Goal: Transaction & Acquisition: Obtain resource

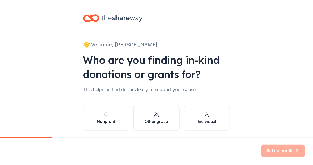
click at [99, 116] on div "button" at bounding box center [106, 114] width 18 height 5
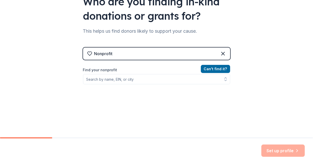
scroll to position [59, 0]
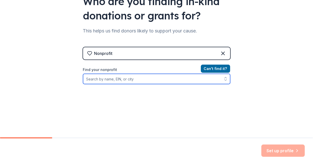
click at [126, 81] on input "Find your nonprofit" at bounding box center [156, 79] width 147 height 10
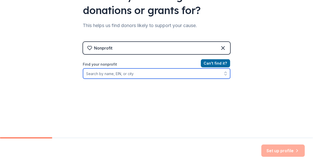
scroll to position [65, 0]
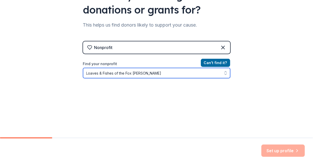
type input "Loaves & Fishes of the Fox Valley"
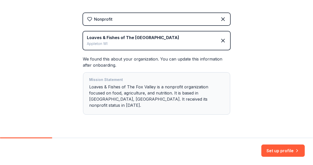
scroll to position [95, 0]
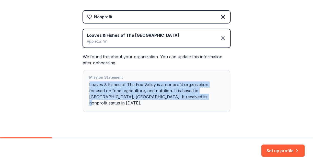
drag, startPoint x: 160, startPoint y: 96, endPoint x: 86, endPoint y: 83, distance: 75.2
click at [86, 83] on div "Mission Statement Loaves & Fishes of The Fox Valley is a nonprofit organization…" at bounding box center [156, 91] width 147 height 42
click at [162, 94] on div "Mission Statement Loaves & Fishes of The Fox Valley is a nonprofit organization…" at bounding box center [157, 91] width 135 height 34
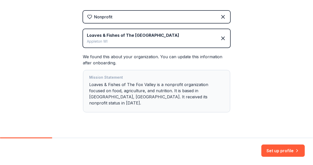
click at [158, 97] on div "Mission Statement Loaves & Fishes of The Fox Valley is a nonprofit organization…" at bounding box center [157, 91] width 135 height 34
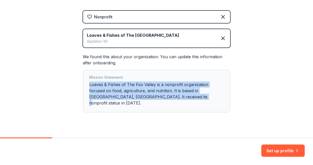
drag, startPoint x: 160, startPoint y: 98, endPoint x: 67, endPoint y: 82, distance: 94.6
click at [67, 82] on div "👋 Welcome, Shannon! Who are you finding in-kind donations or grants for? This h…" at bounding box center [156, 26] width 313 height 243
click at [282, 153] on button "Set up profile" at bounding box center [283, 151] width 43 height 12
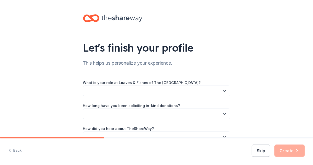
click at [225, 93] on icon "button" at bounding box center [224, 90] width 5 height 5
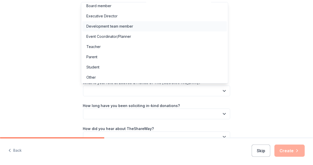
scroll to position [2, 0]
click at [138, 25] on div "Development team member" at bounding box center [154, 26] width 145 height 10
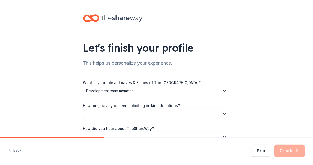
click at [224, 113] on icon "button" at bounding box center [224, 114] width 5 height 5
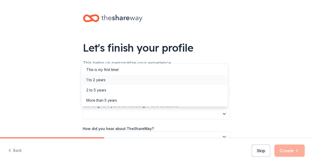
click at [93, 77] on div "1 to 2 years" at bounding box center [95, 80] width 19 height 6
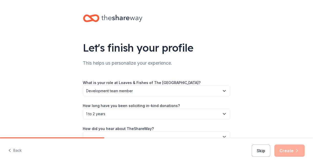
scroll to position [29, 0]
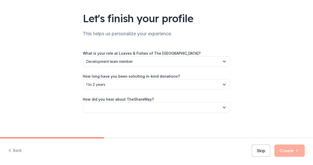
click at [223, 108] on icon "button" at bounding box center [224, 107] width 5 height 5
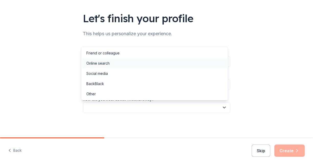
click at [142, 67] on div "Online search" at bounding box center [154, 63] width 145 height 10
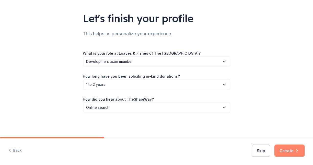
click at [289, 150] on button "Create" at bounding box center [290, 151] width 30 height 12
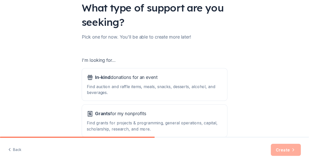
scroll to position [59, 0]
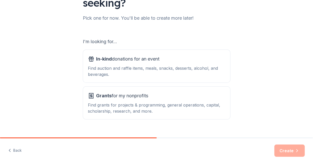
drag, startPoint x: 136, startPoint y: 101, endPoint x: 231, endPoint y: 106, distance: 95.5
click at [231, 106] on div "What type of support are you seeking? Pick one for now. You'll be able to creat…" at bounding box center [157, 44] width 164 height 206
click at [198, 104] on div "Find grants for projects & programming, general operations, capital, scholarshi…" at bounding box center [156, 108] width 137 height 12
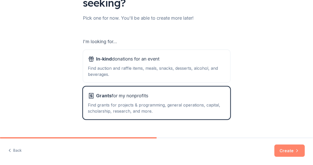
click at [284, 149] on button "Create" at bounding box center [290, 151] width 30 height 12
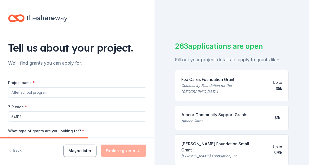
click at [43, 92] on input "Project name *" at bounding box center [77, 92] width 138 height 10
type input "F"
type input "M"
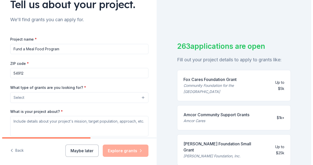
scroll to position [68, 0]
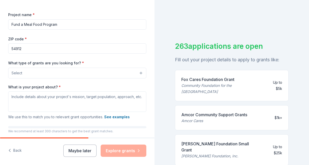
type input "Fund a Meal Food Program"
click at [139, 73] on button "Select" at bounding box center [77, 73] width 138 height 11
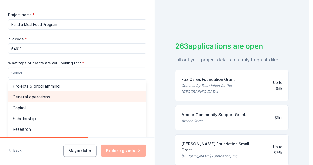
click at [49, 98] on span "General operations" at bounding box center [78, 97] width 130 height 7
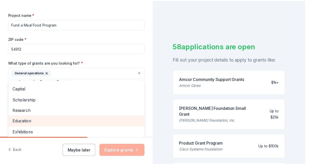
scroll to position [0, 0]
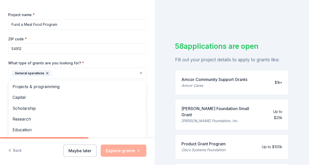
click at [133, 61] on div "What type of grants are you looking for? * General operations Projects & progra…" at bounding box center [77, 69] width 138 height 19
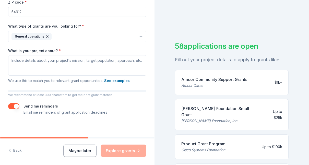
scroll to position [105, 0]
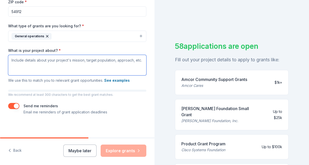
click at [37, 59] on textarea "What is your project about? *" at bounding box center [77, 65] width 138 height 20
paste textarea "Loaves and Fishes of the Fox Valley are dedicated to serving individuals and fa…"
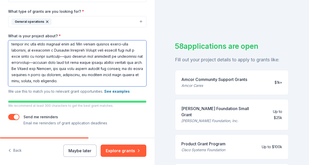
scroll to position [132, 0]
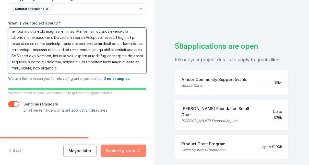
type textarea "Loaves and Fishes of the Fox Valley are dedicated to serving individuals and fa…"
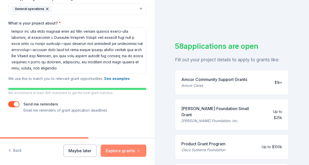
click at [133, 148] on button "Explore grants" at bounding box center [124, 151] width 46 height 12
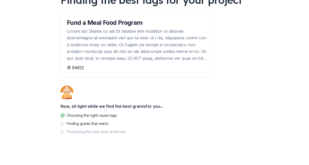
scroll to position [50, 0]
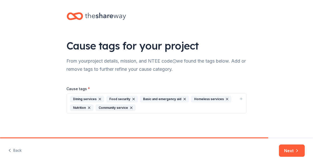
scroll to position [2, 0]
click at [291, 151] on button "Next" at bounding box center [292, 151] width 26 height 12
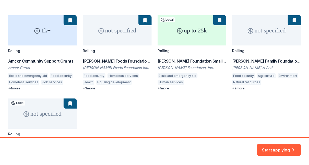
scroll to position [76, 0]
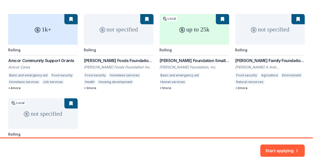
click at [110, 57] on div "1k+ Rolling Amcor Community Support Grants Amcor Cares Basic and emergency aid …" at bounding box center [156, 94] width 297 height 161
click at [147, 21] on div "1k+ Rolling Amcor Community Support Grants Amcor Cares Basic and emergency aid …" at bounding box center [156, 94] width 297 height 161
click at [146, 20] on div "1k+ Rolling Amcor Community Support Grants Amcor Cares Basic and emergency aid …" at bounding box center [156, 94] width 297 height 161
click at [108, 37] on div "1k+ Rolling Amcor Community Support Grants Amcor Cares Basic and emergency aid …" at bounding box center [156, 94] width 297 height 161
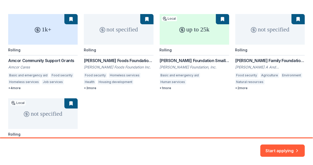
click at [96, 73] on div "1k+ Rolling Amcor Community Support Grants Amcor Cares Basic and emergency aid …" at bounding box center [156, 94] width 297 height 161
click at [282, 147] on button "Start applying" at bounding box center [283, 148] width 44 height 12
click at [290, 148] on div "Start applying" at bounding box center [283, 151] width 44 height 12
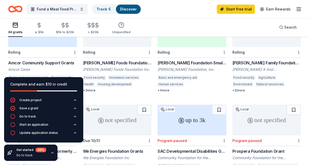
scroll to position [78, 0]
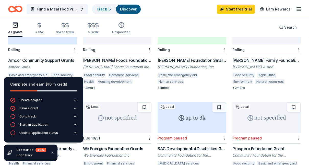
click at [115, 57] on div "[PERSON_NAME] Foods Foundation Grant" at bounding box center [117, 60] width 69 height 6
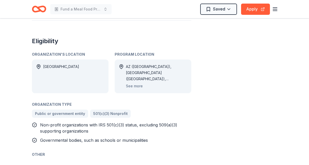
scroll to position [305, 0]
click at [157, 109] on div "Public or government entity 501(c)(3) Nonprofit" at bounding box center [112, 113] width 160 height 8
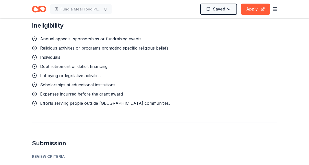
scroll to position [500, 0]
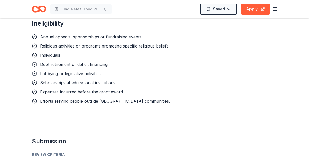
drag, startPoint x: 157, startPoint y: 108, endPoint x: 133, endPoint y: 120, distance: 27.1
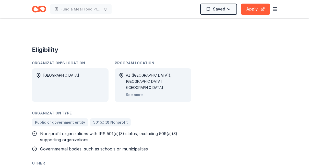
scroll to position [283, 0]
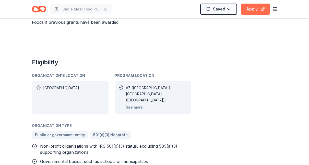
click at [255, 7] on button "Apply" at bounding box center [255, 9] width 29 height 11
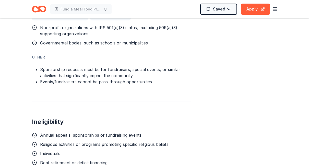
scroll to position [390, 0]
